Goal: Find specific page/section: Find specific page/section

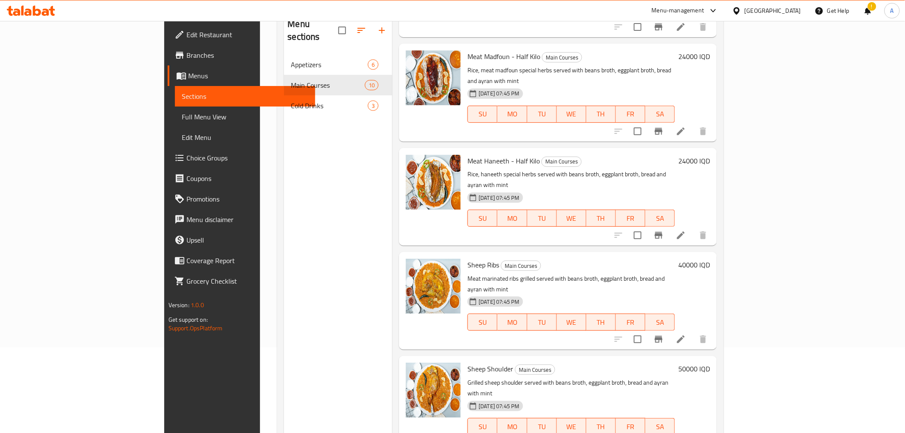
scroll to position [504, 0]
click at [284, 180] on div "Menu sections Appetizers 6 Main Courses 10 Cold Drinks 3" at bounding box center [338, 226] width 108 height 433
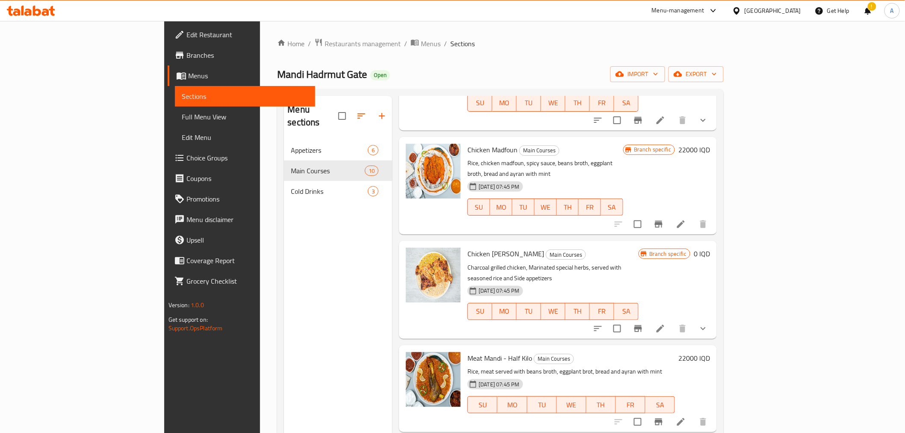
scroll to position [0, 0]
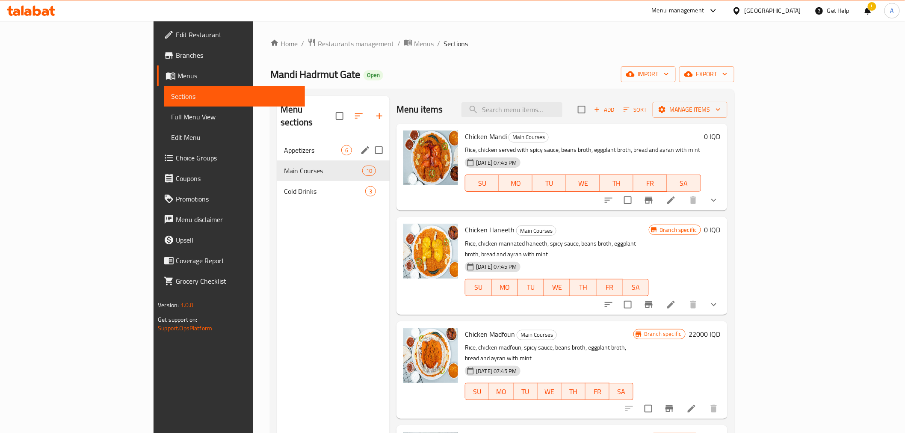
click at [284, 145] on span "Appetizers" at bounding box center [312, 150] width 57 height 10
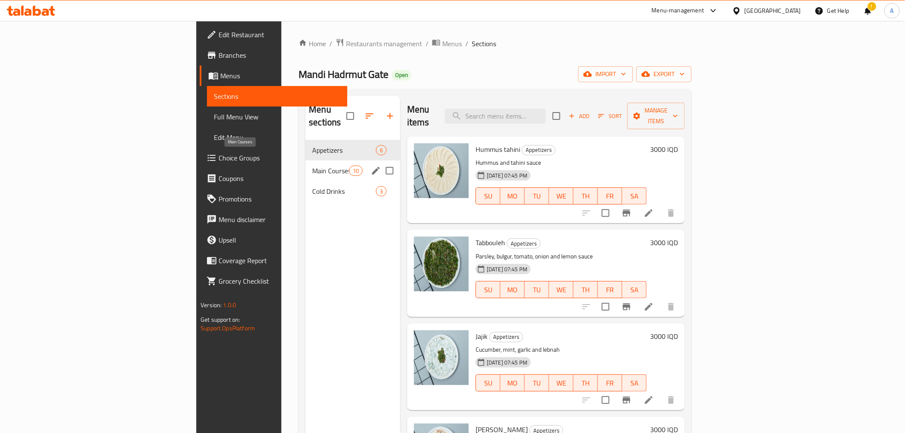
click at [312, 165] on span "Main Courses" at bounding box center [330, 170] width 36 height 10
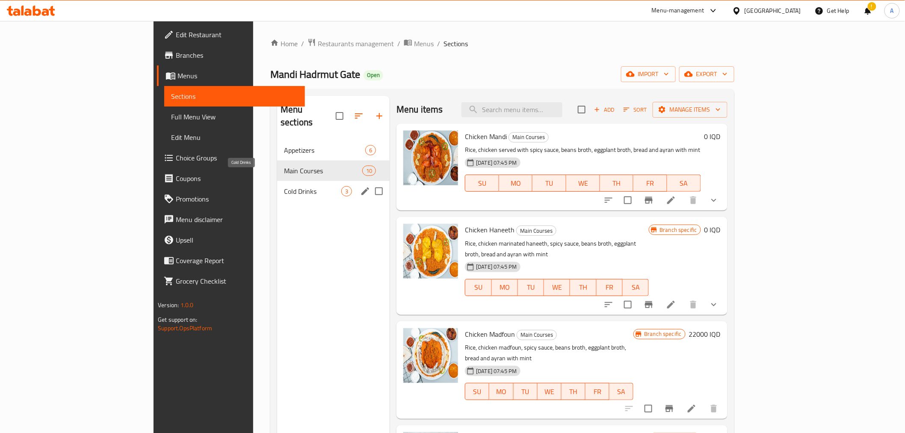
click at [284, 186] on span "Cold Drinks" at bounding box center [312, 191] width 57 height 10
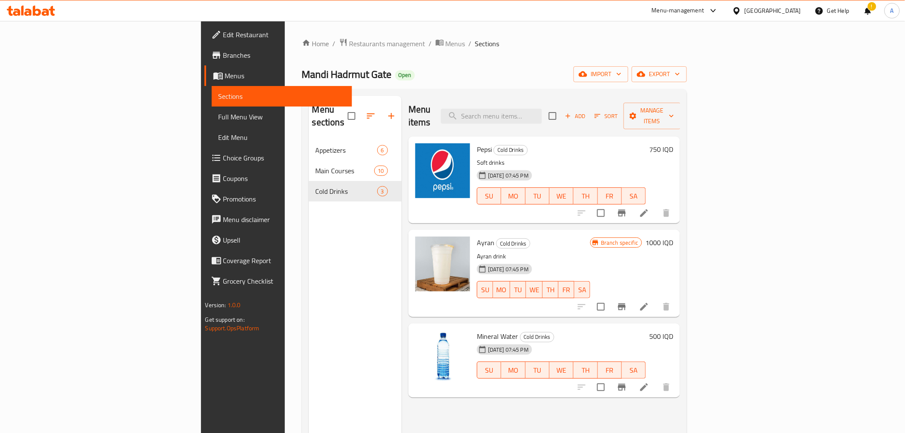
click at [43, 11] on icon at bounding box center [31, 11] width 48 height 10
